Goal: Task Accomplishment & Management: Use online tool/utility

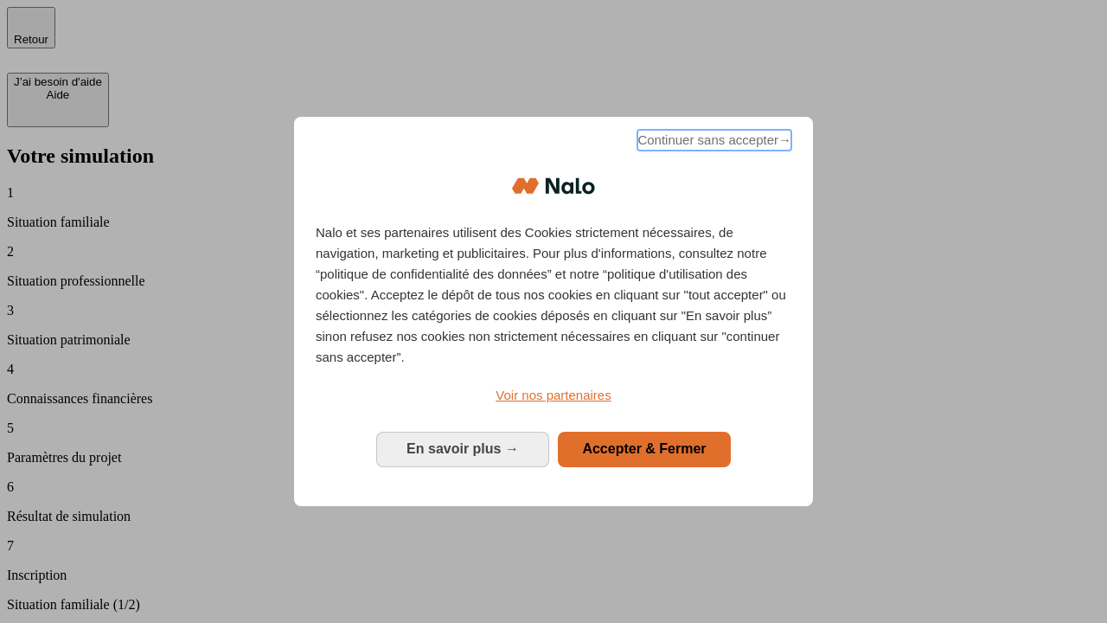
click at [713, 143] on span "Continuer sans accepter →" at bounding box center [715, 140] width 154 height 21
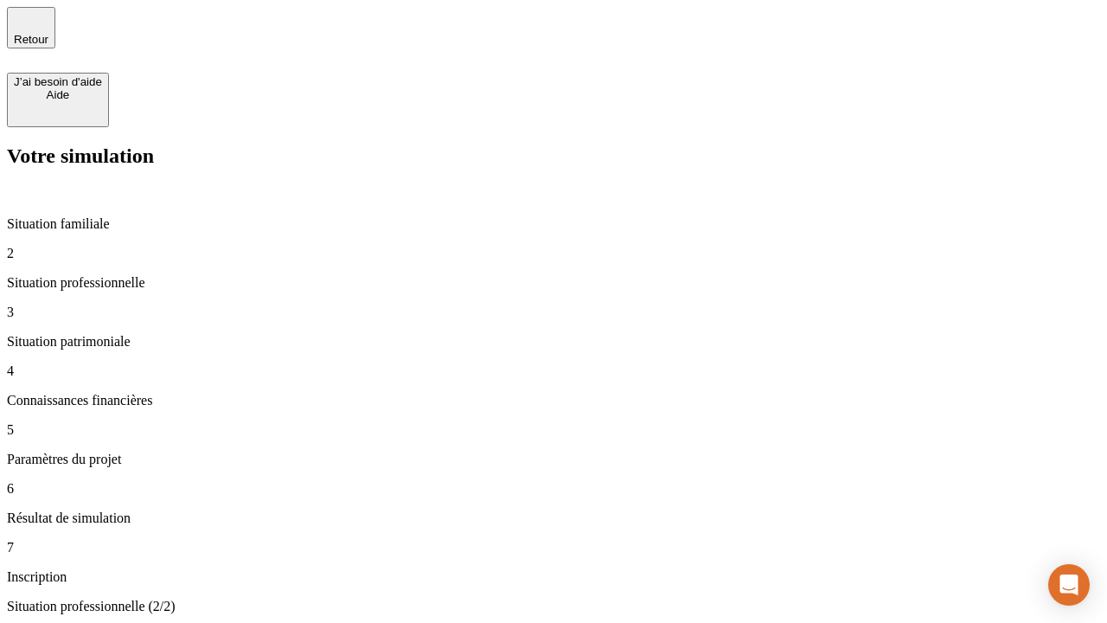
type input "30 000"
type input "40 000"
